Goal: Find specific page/section: Find specific page/section

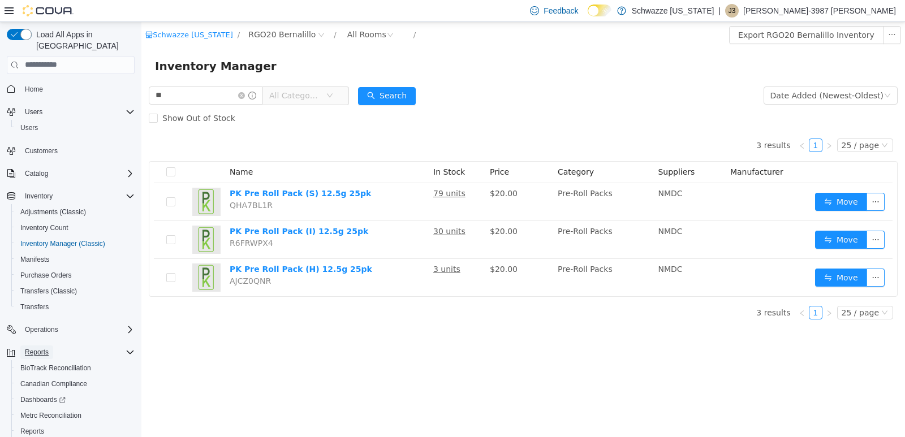
click at [32, 348] on span "Reports" at bounding box center [37, 352] width 24 height 9
click at [34, 348] on span "Reports" at bounding box center [37, 352] width 24 height 9
click at [38, 427] on span "Reports" at bounding box center [32, 431] width 24 height 9
